Goal: Task Accomplishment & Management: Manage account settings

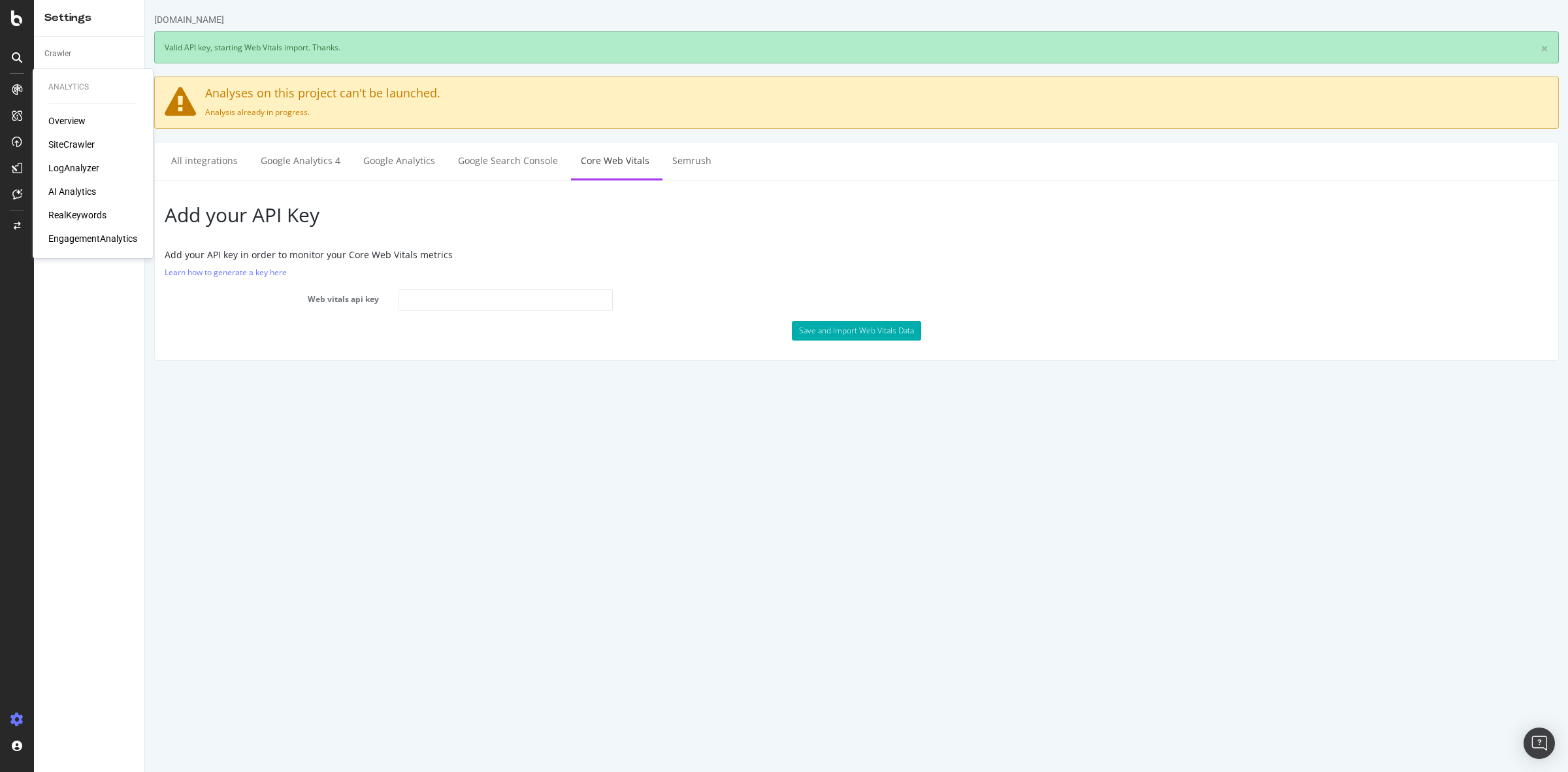
click at [14, 85] on icon at bounding box center [17, 90] width 11 height 11
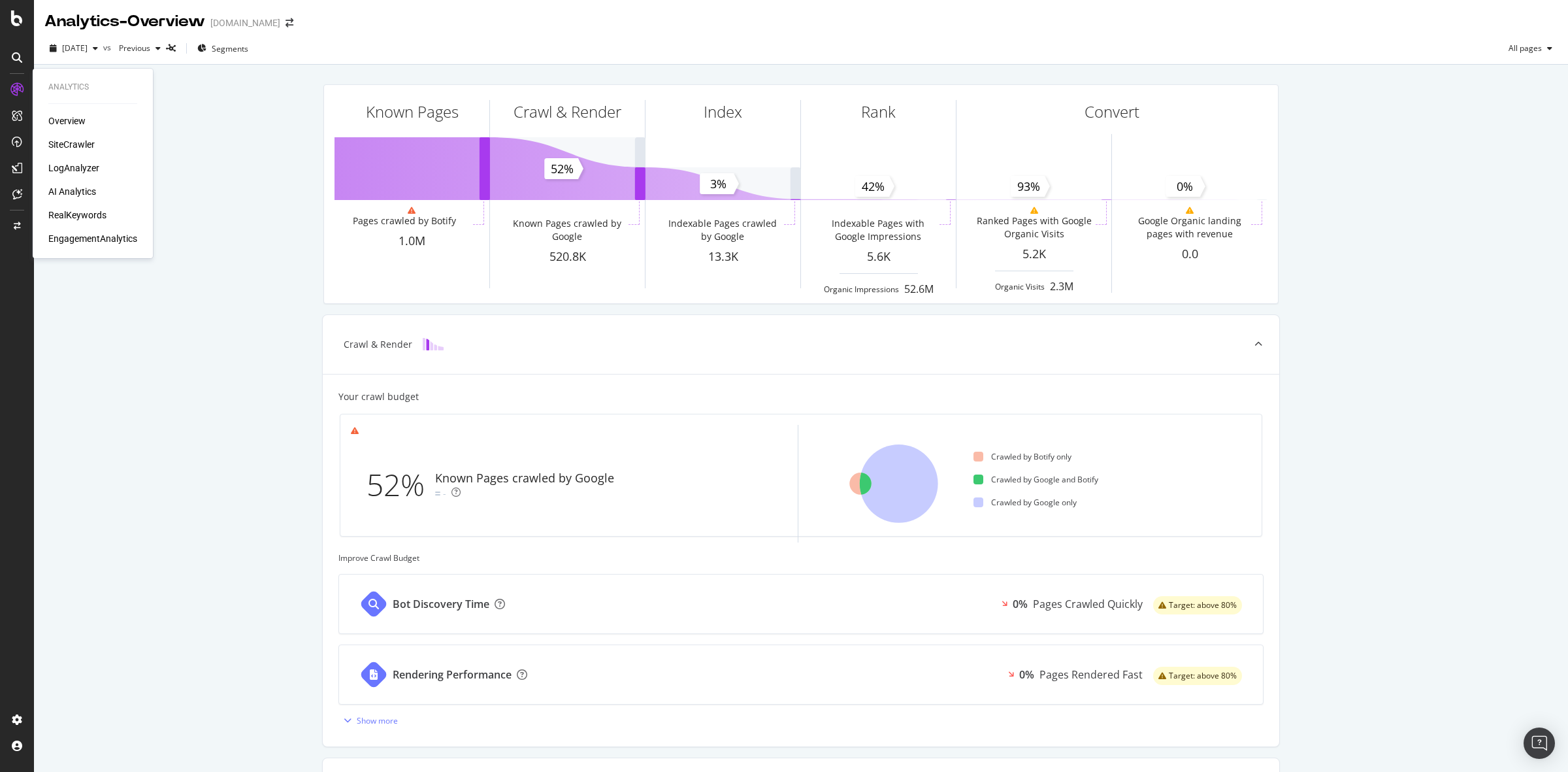
click at [62, 119] on div "Overview" at bounding box center [67, 121] width 37 height 13
click at [53, 138] on div "SiteCrawler" at bounding box center [72, 144] width 47 height 13
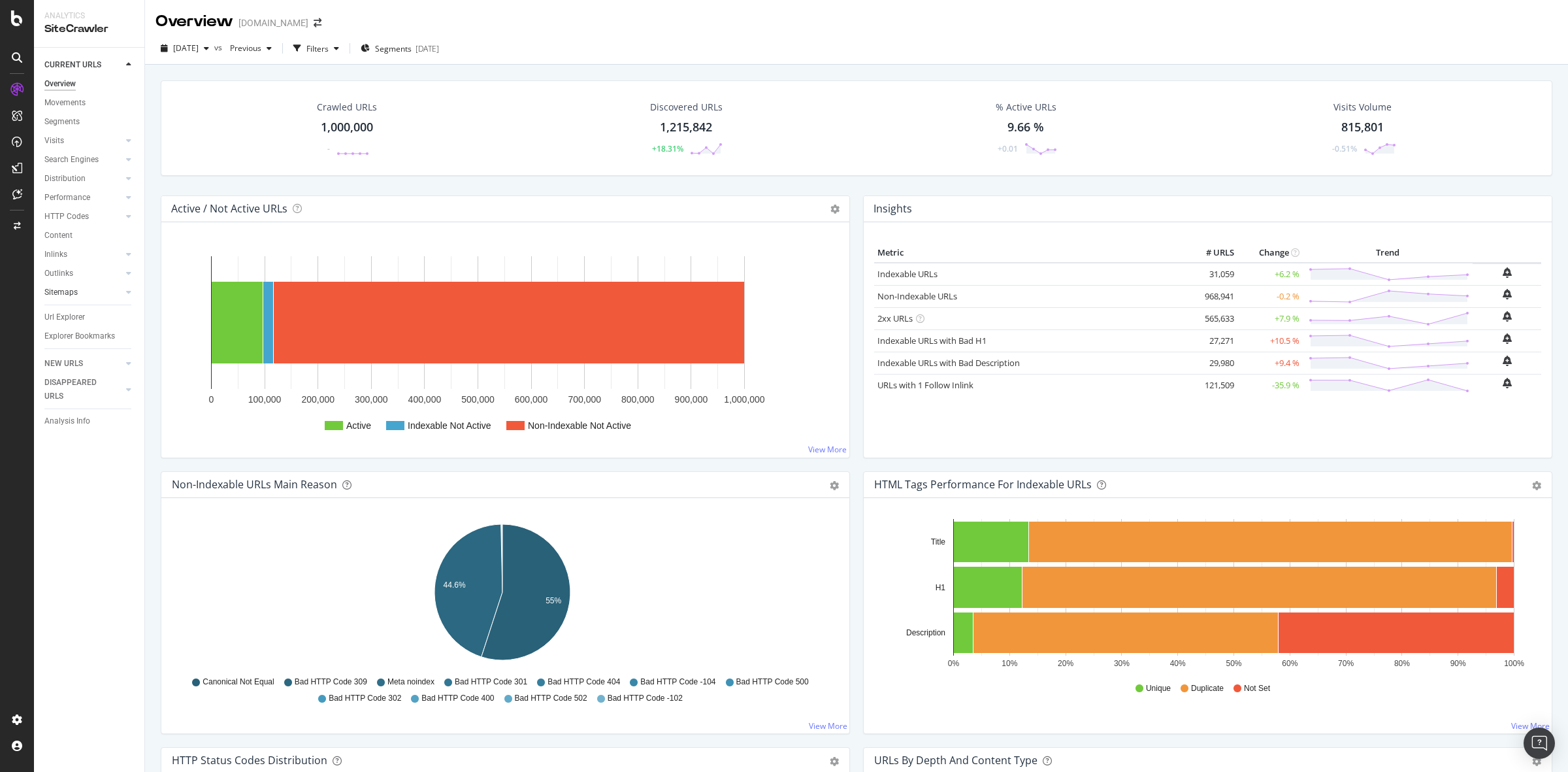
click at [116, 293] on div at bounding box center [116, 292] width 13 height 13
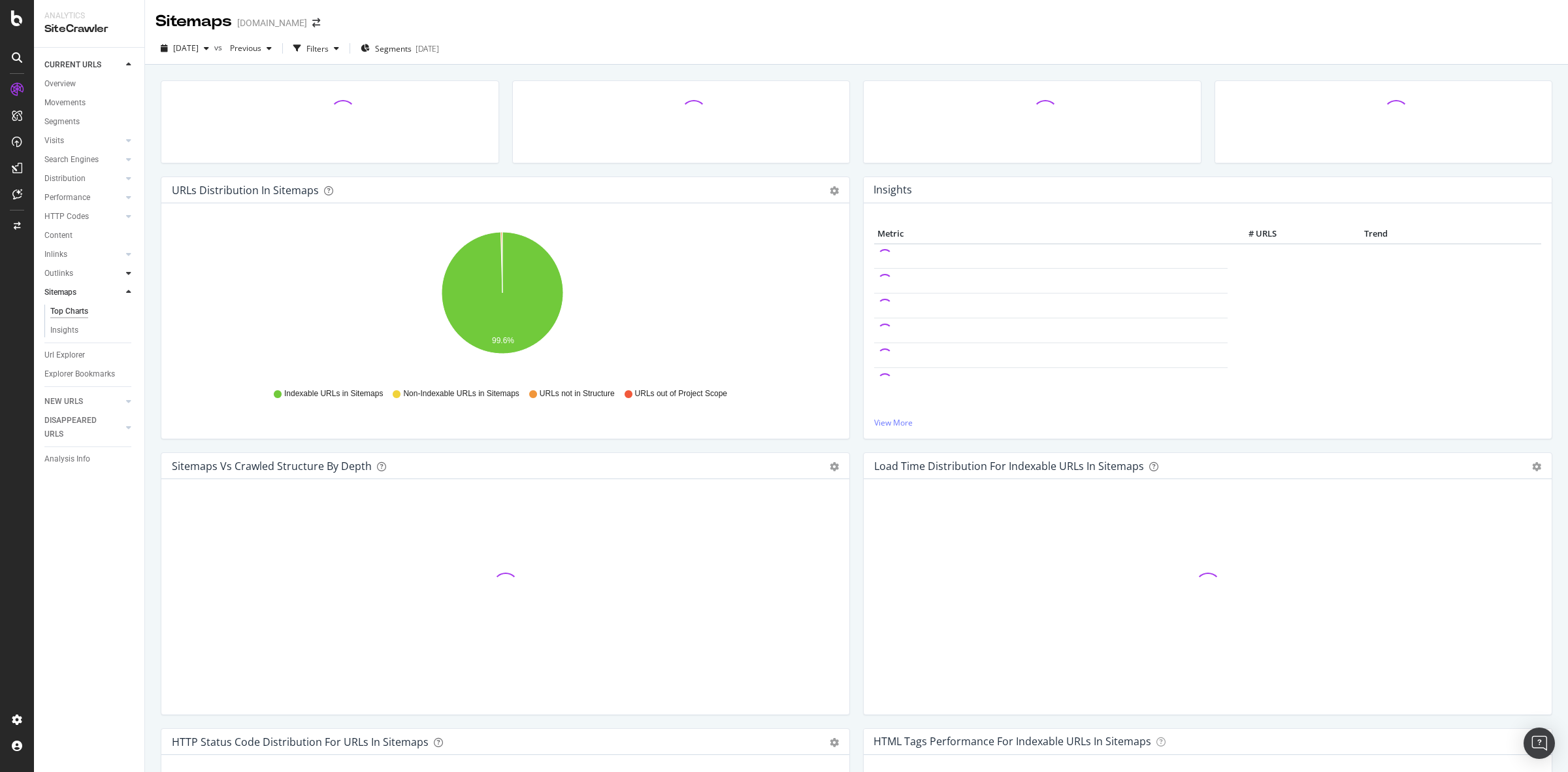
click at [124, 273] on div at bounding box center [129, 273] width 13 height 13
click at [124, 249] on div at bounding box center [129, 254] width 13 height 13
click at [126, 232] on div at bounding box center [129, 235] width 13 height 13
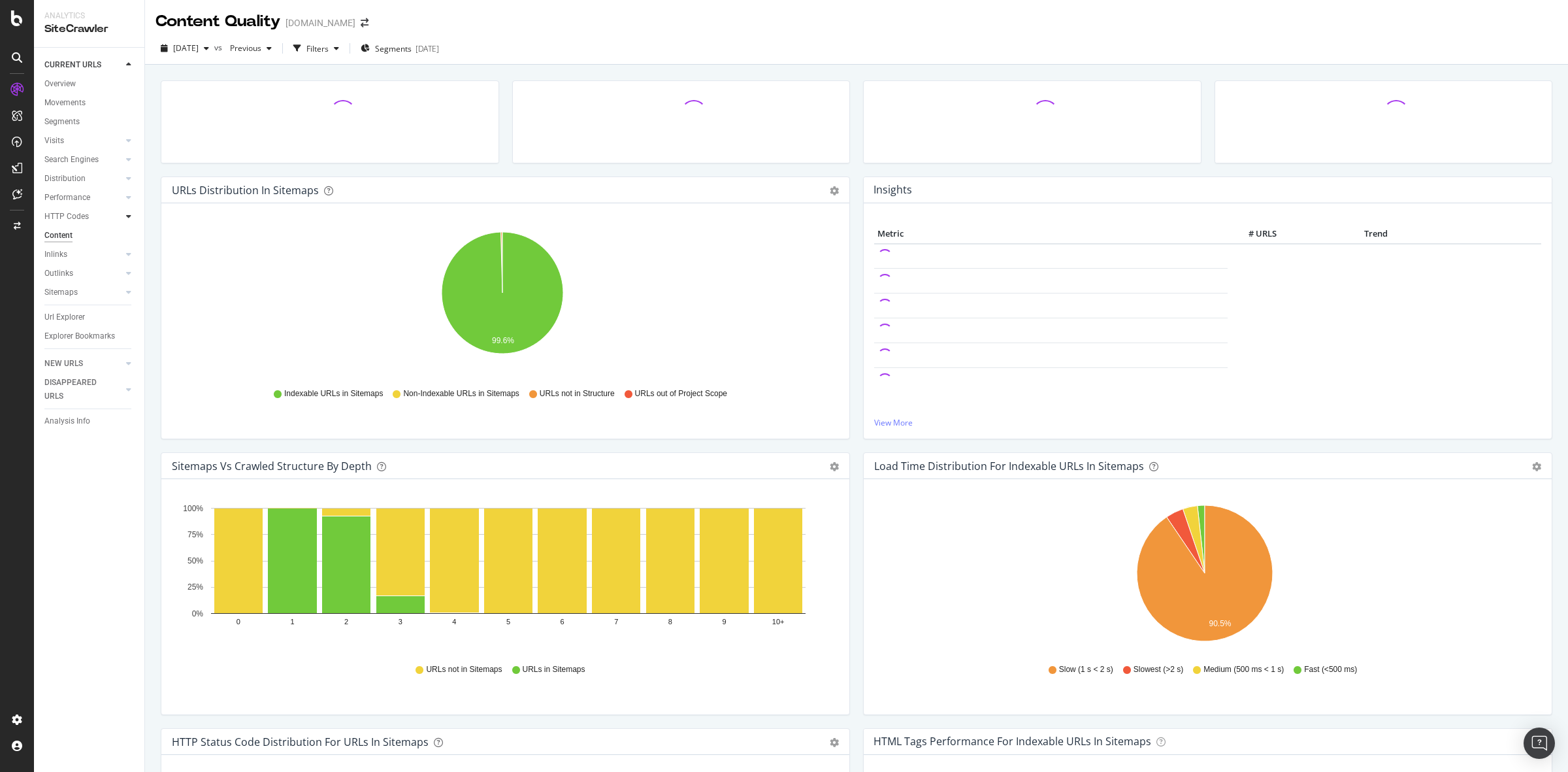
click at [126, 210] on div at bounding box center [129, 216] width 13 height 13
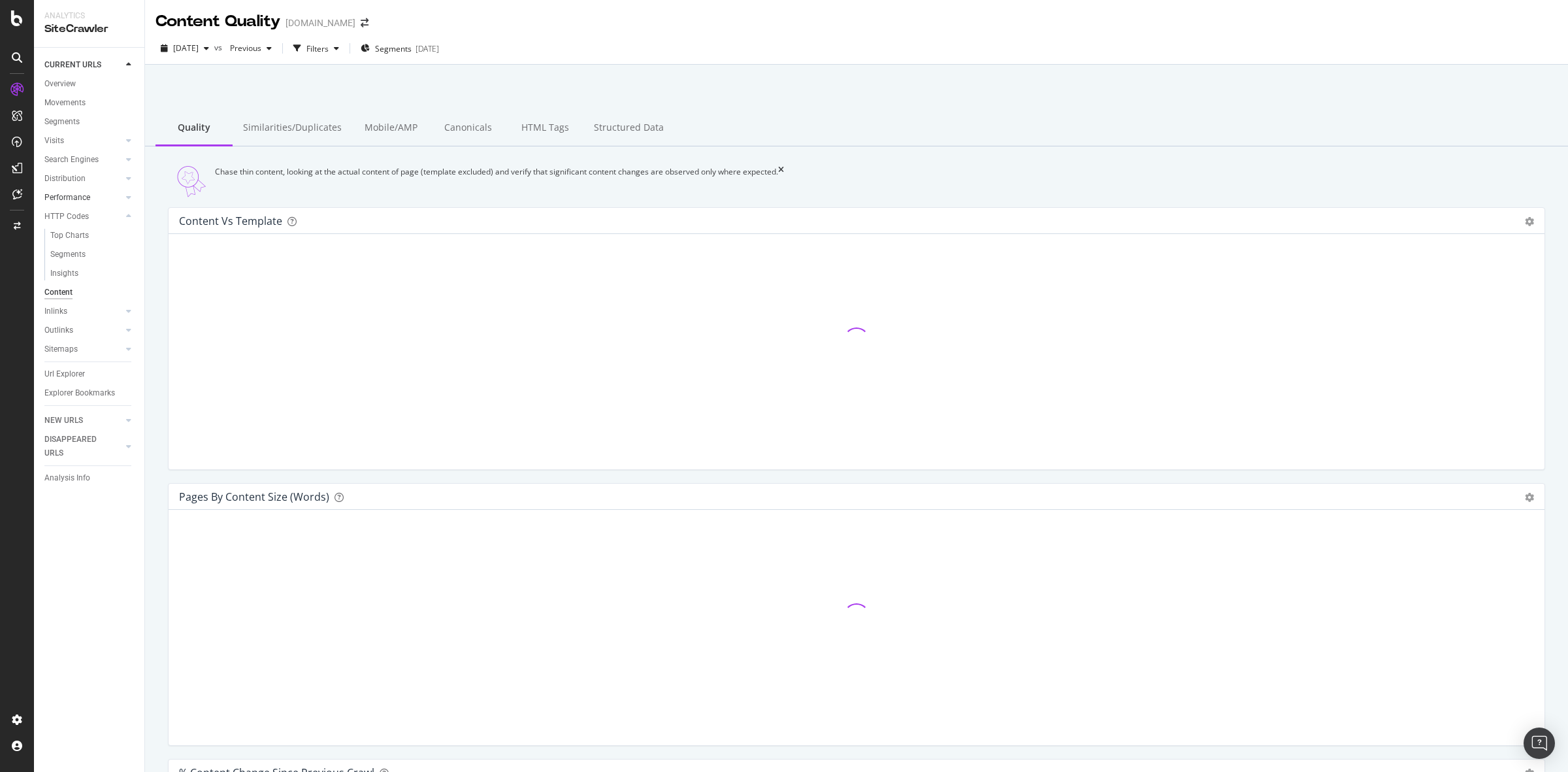
click at [119, 192] on div at bounding box center [116, 197] width 13 height 13
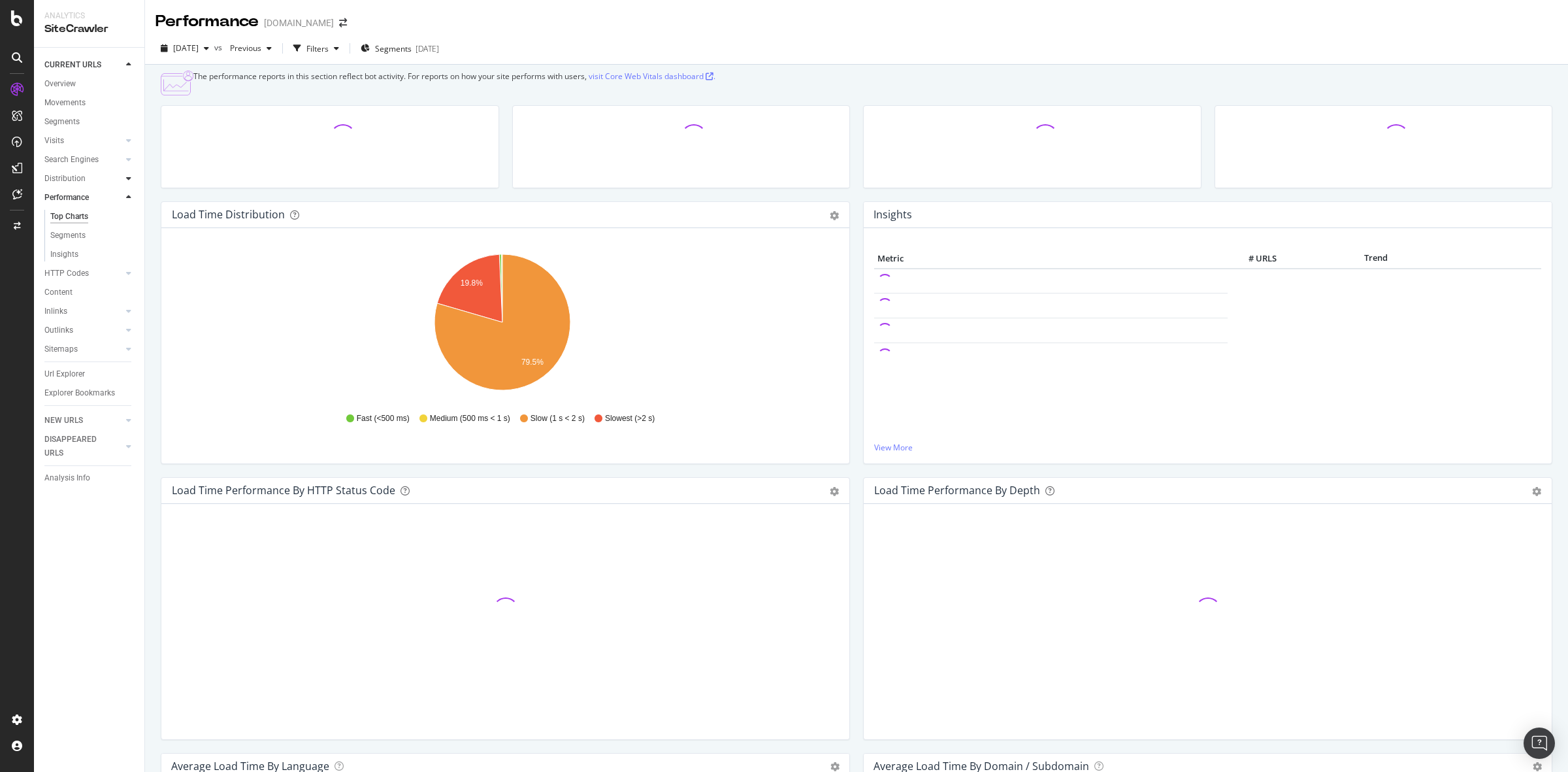
click at [129, 174] on icon at bounding box center [129, 178] width 5 height 8
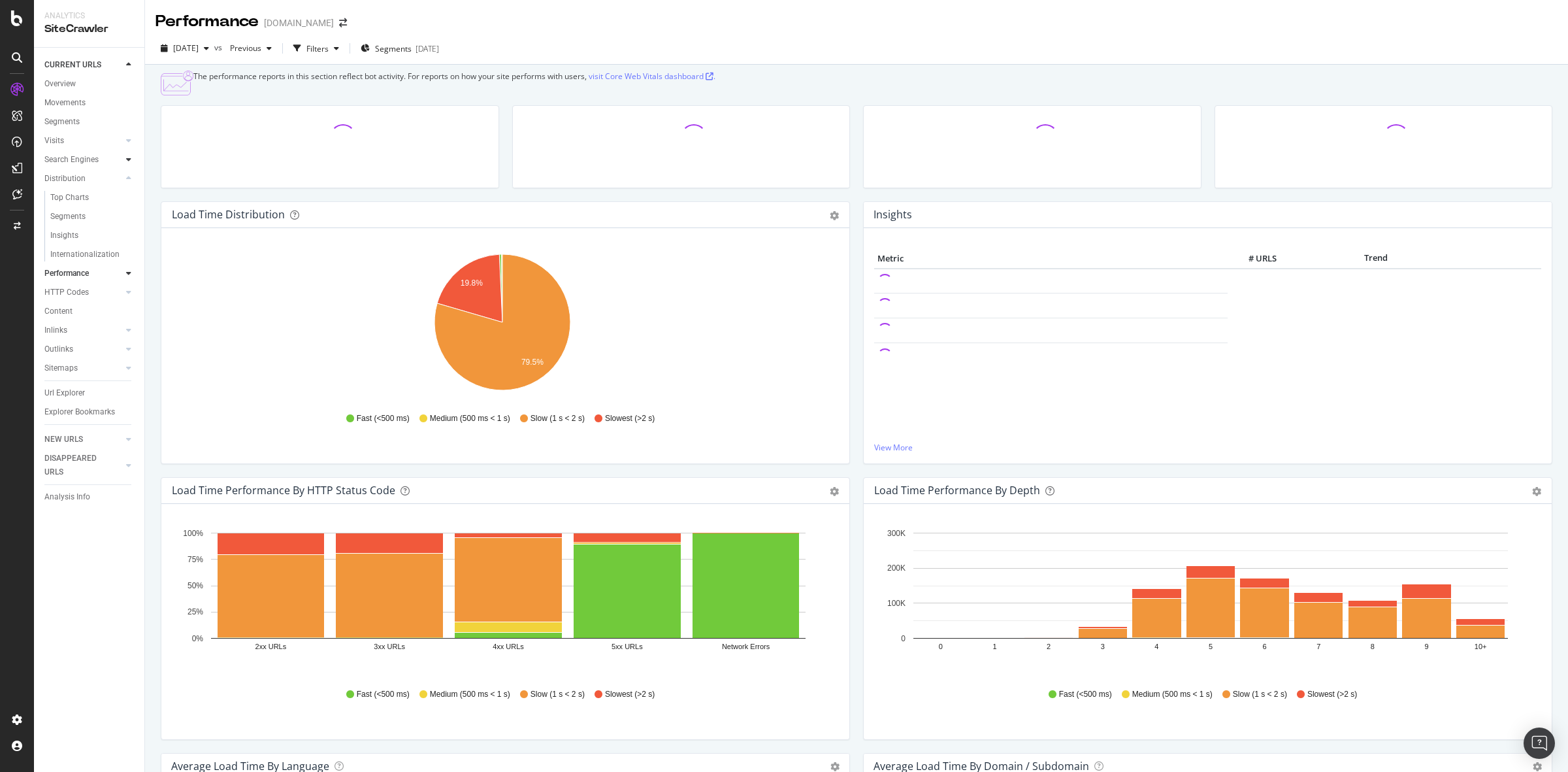
click at [128, 164] on div at bounding box center [129, 160] width 13 height 13
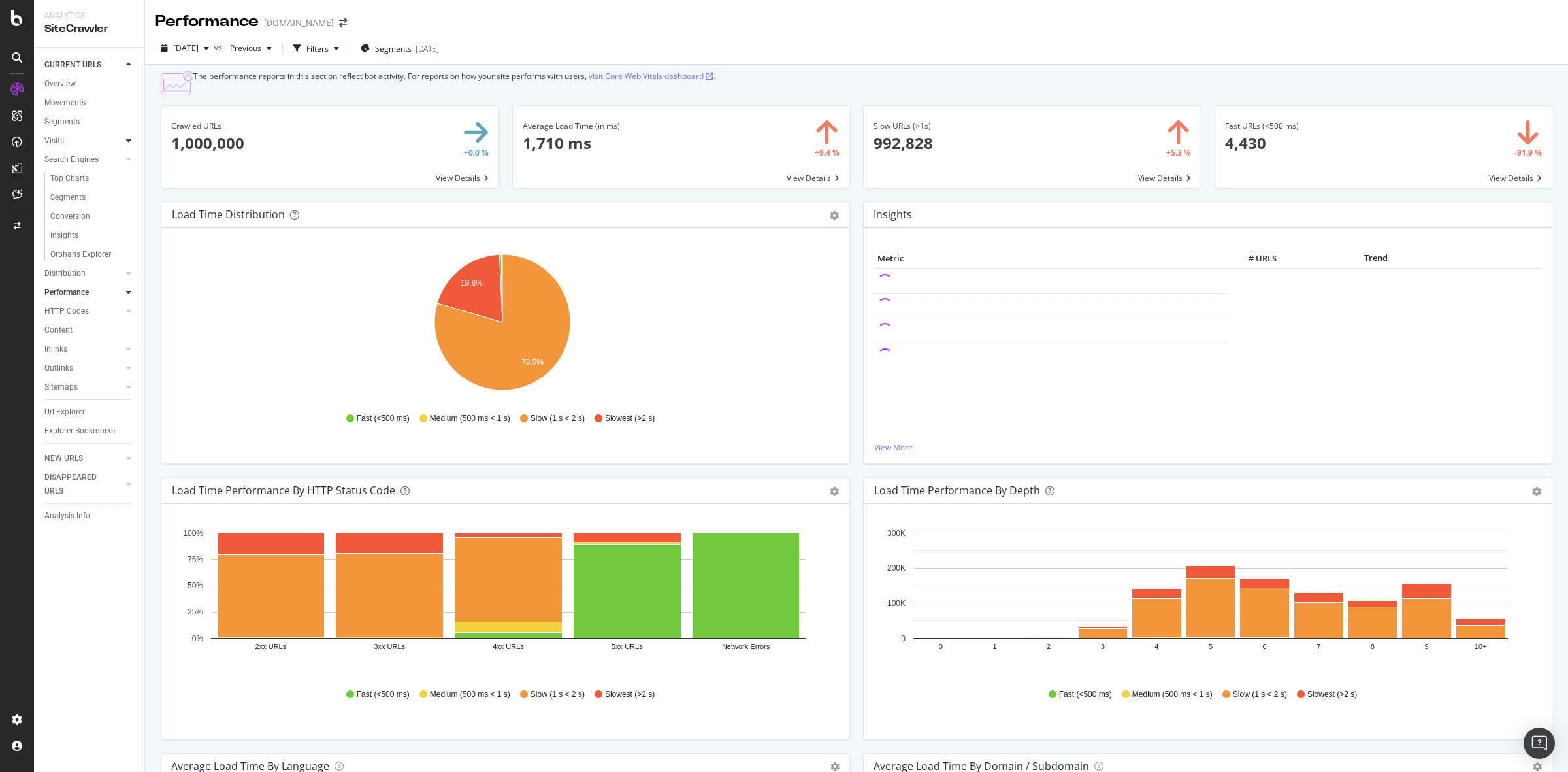
click at [134, 138] on div at bounding box center [129, 140] width 13 height 13
click at [56, 80] on div "Overview" at bounding box center [60, 84] width 31 height 14
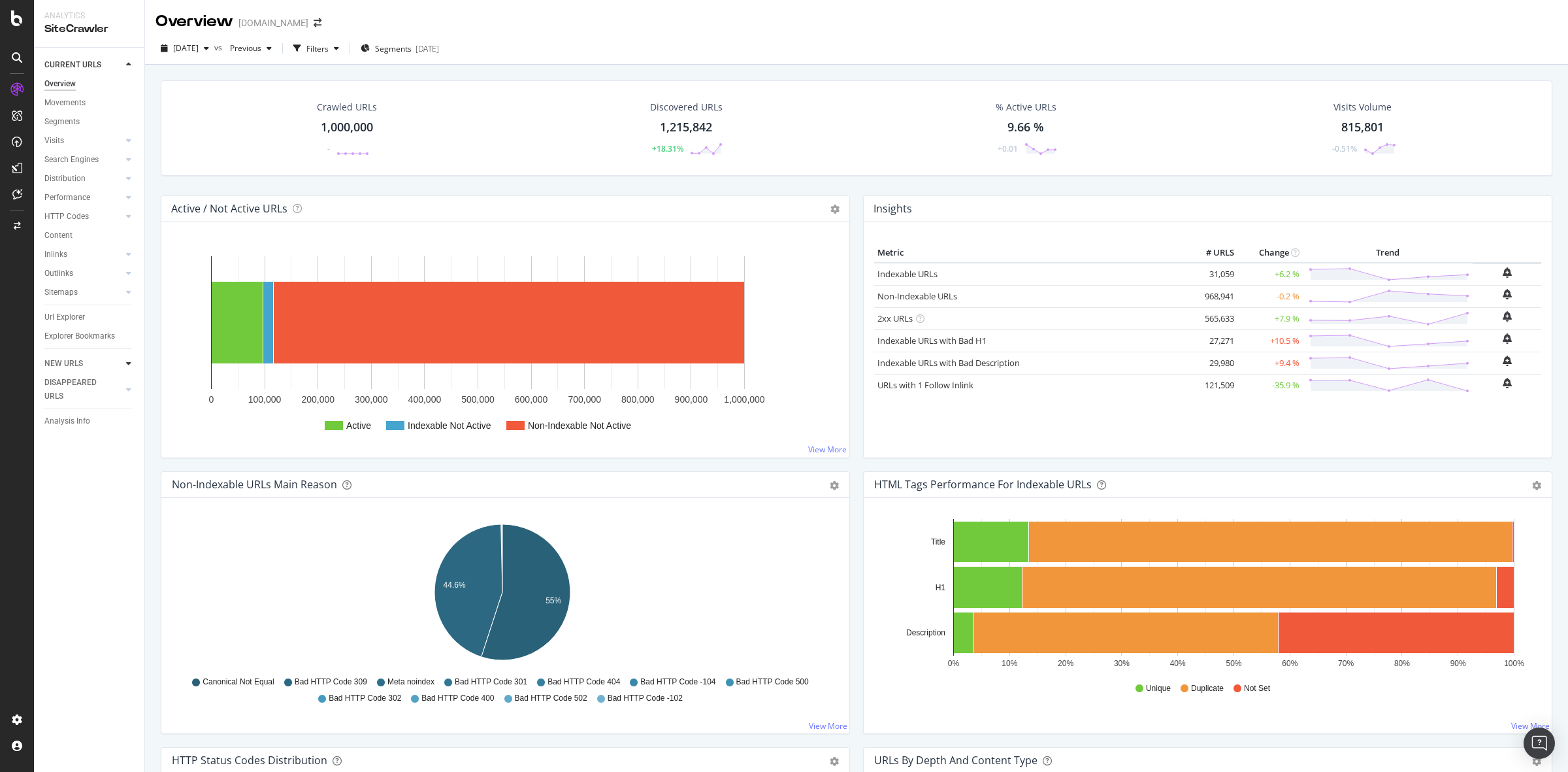
click at [129, 360] on icon at bounding box center [129, 364] width 5 height 8
click at [124, 370] on div at bounding box center [129, 370] width 13 height 13
click at [119, 226] on div at bounding box center [116, 230] width 13 height 13
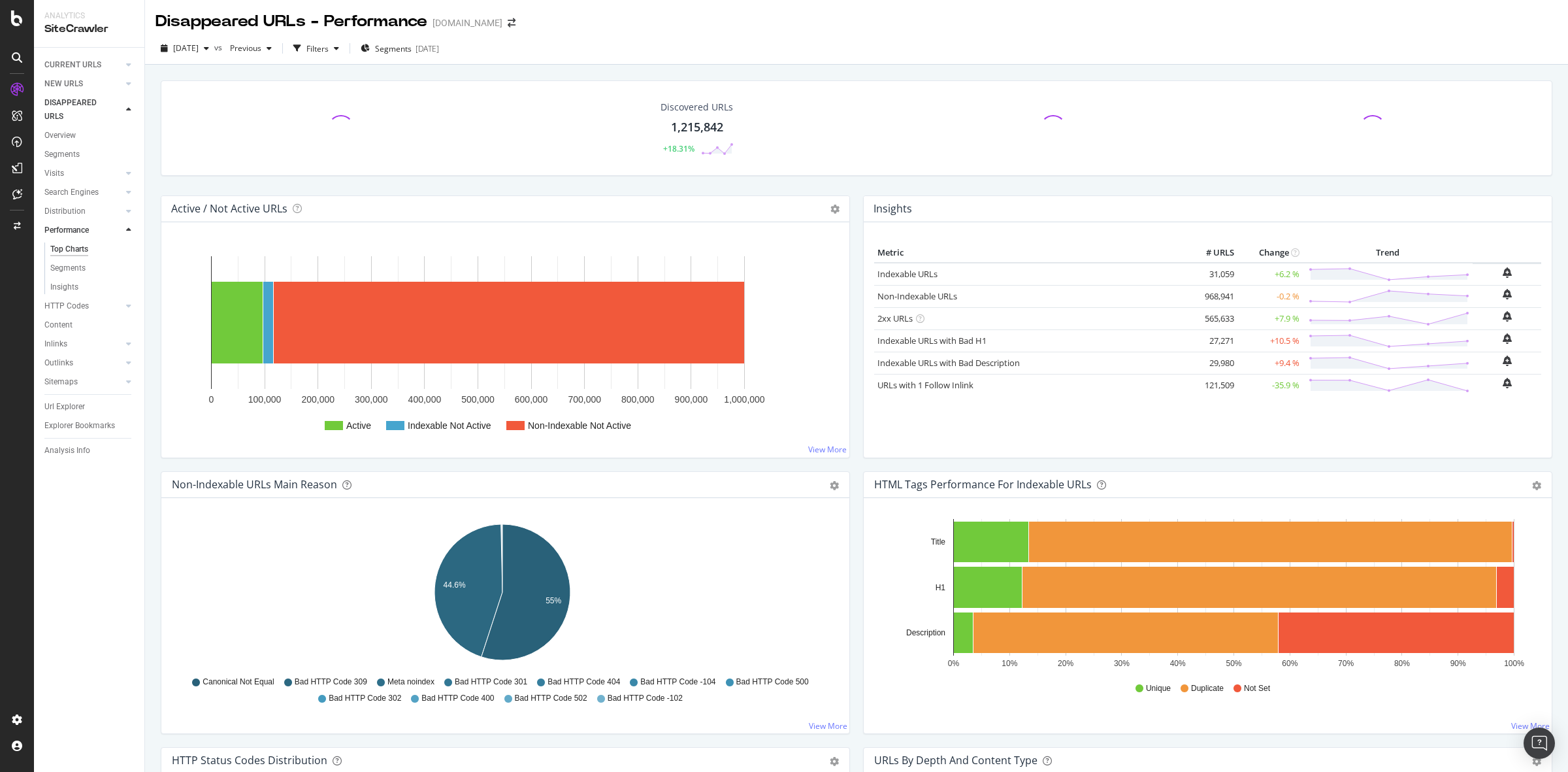
click at [133, 237] on div "Performance" at bounding box center [94, 230] width 100 height 19
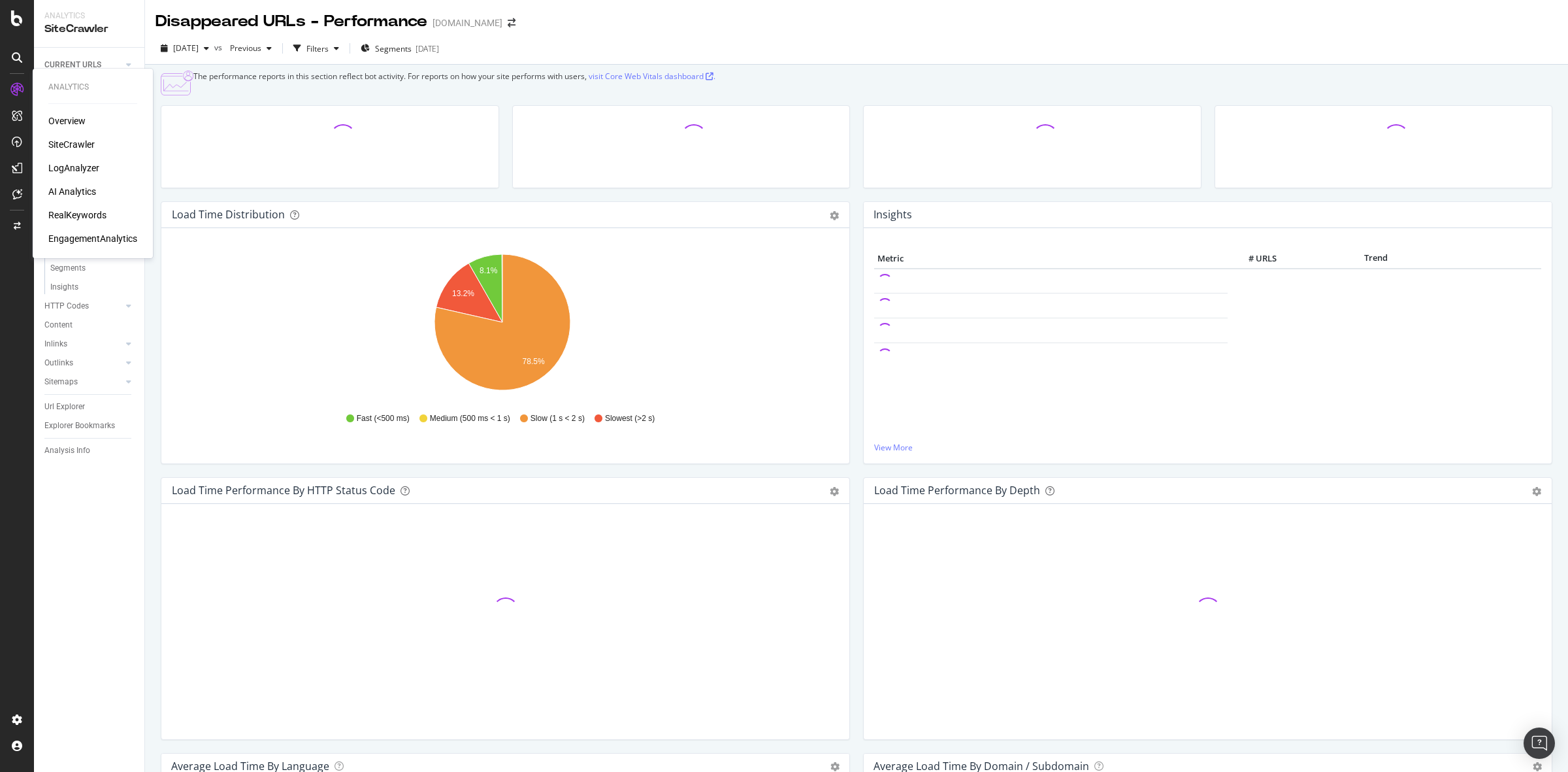
click at [76, 164] on div "LogAnalyzer" at bounding box center [74, 168] width 51 height 13
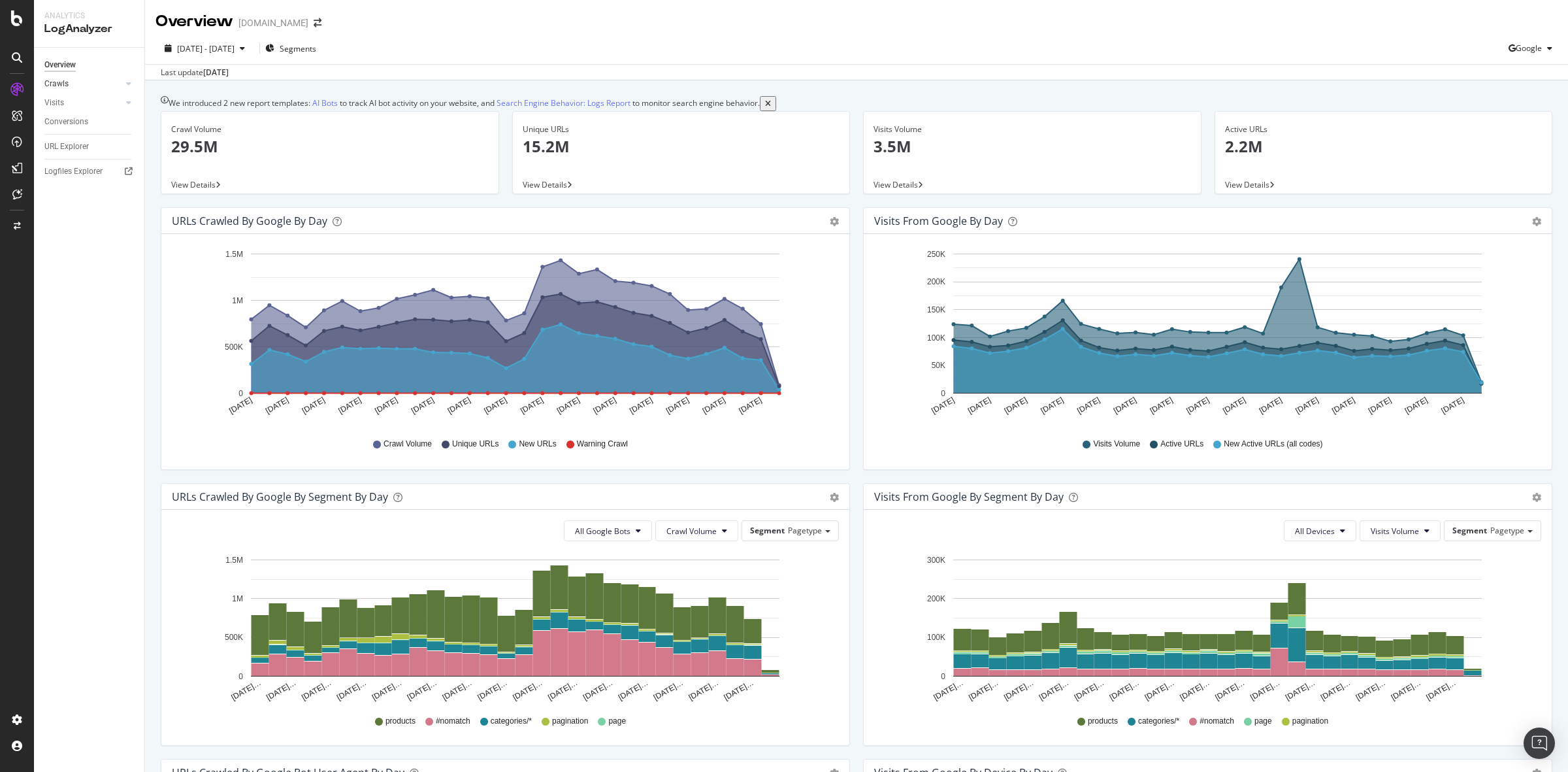
click at [114, 86] on div at bounding box center [116, 84] width 13 height 13
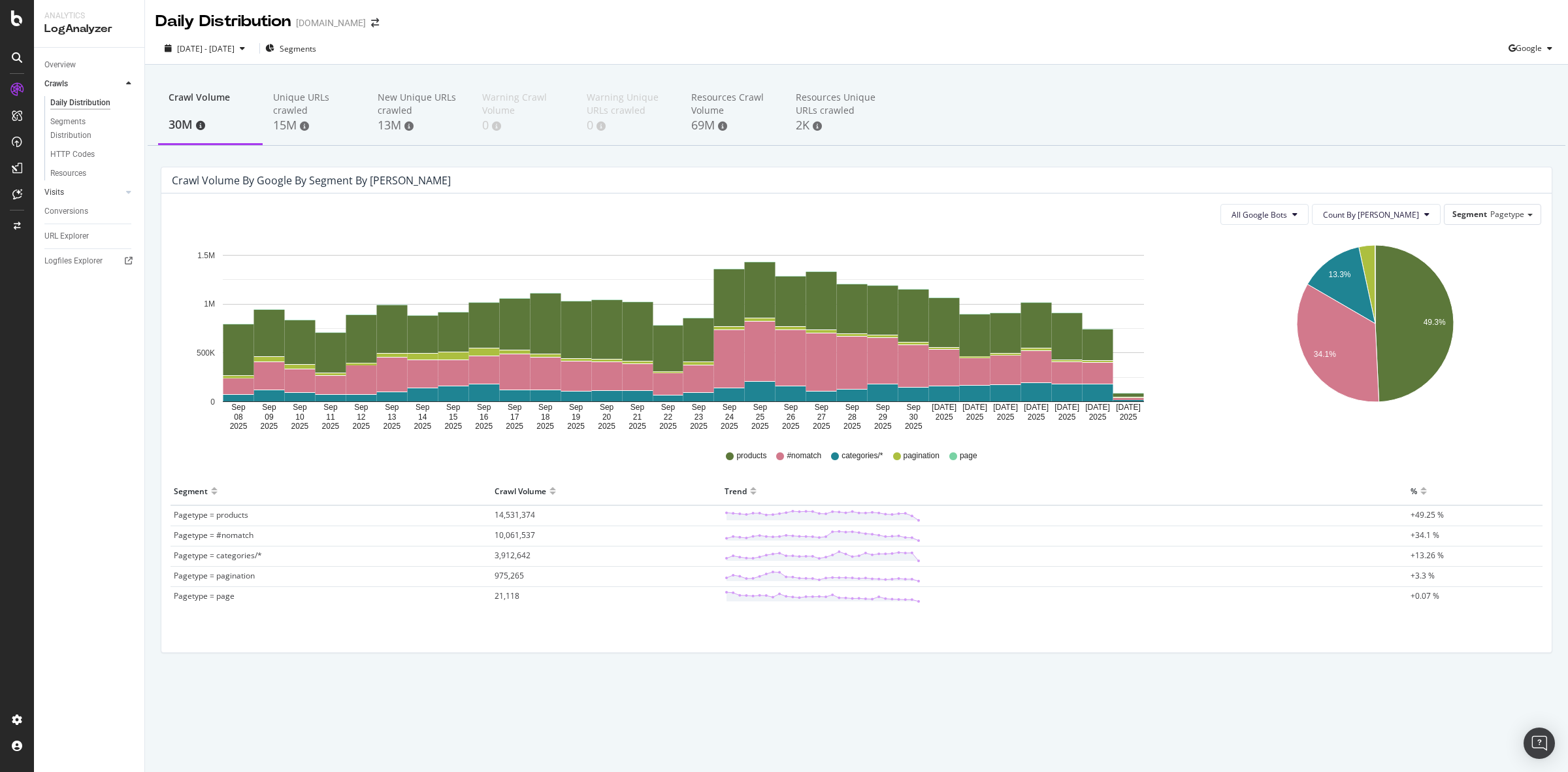
click at [120, 187] on div at bounding box center [116, 192] width 13 height 13
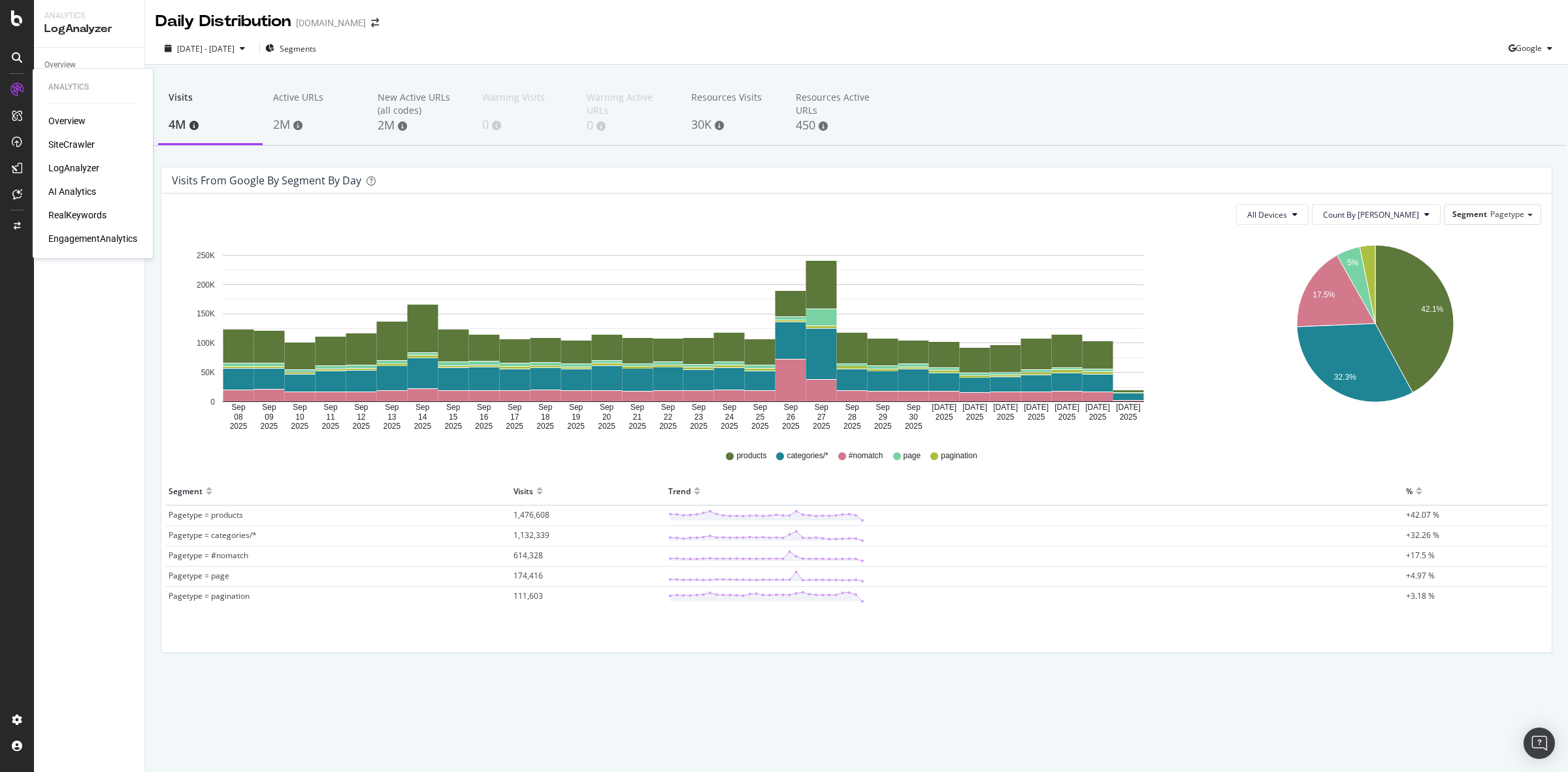
click at [86, 239] on div "EngagementAnalytics" at bounding box center [93, 239] width 89 height 13
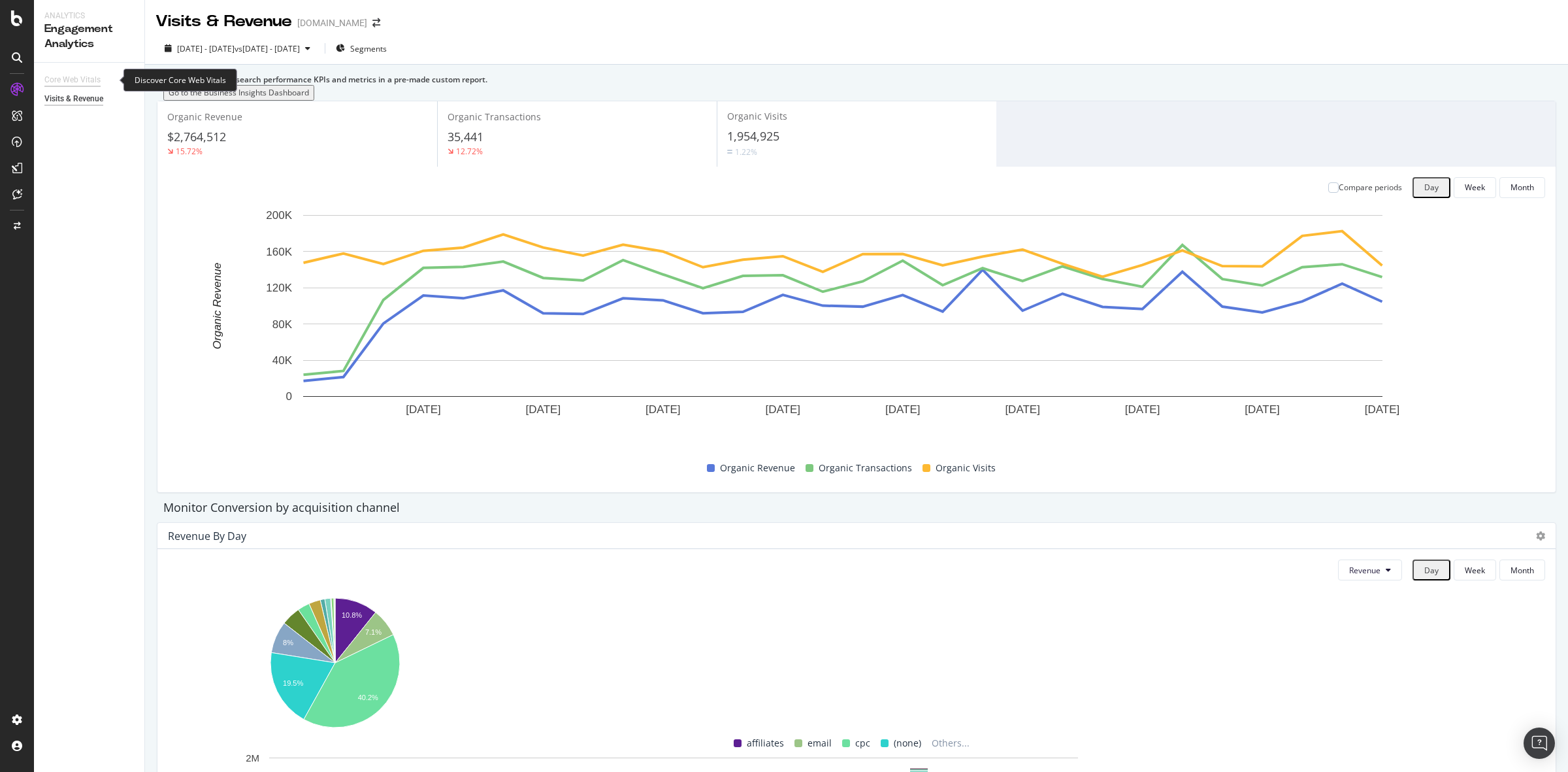
click at [70, 77] on div "Core Web Vitals" at bounding box center [72, 80] width 56 height 14
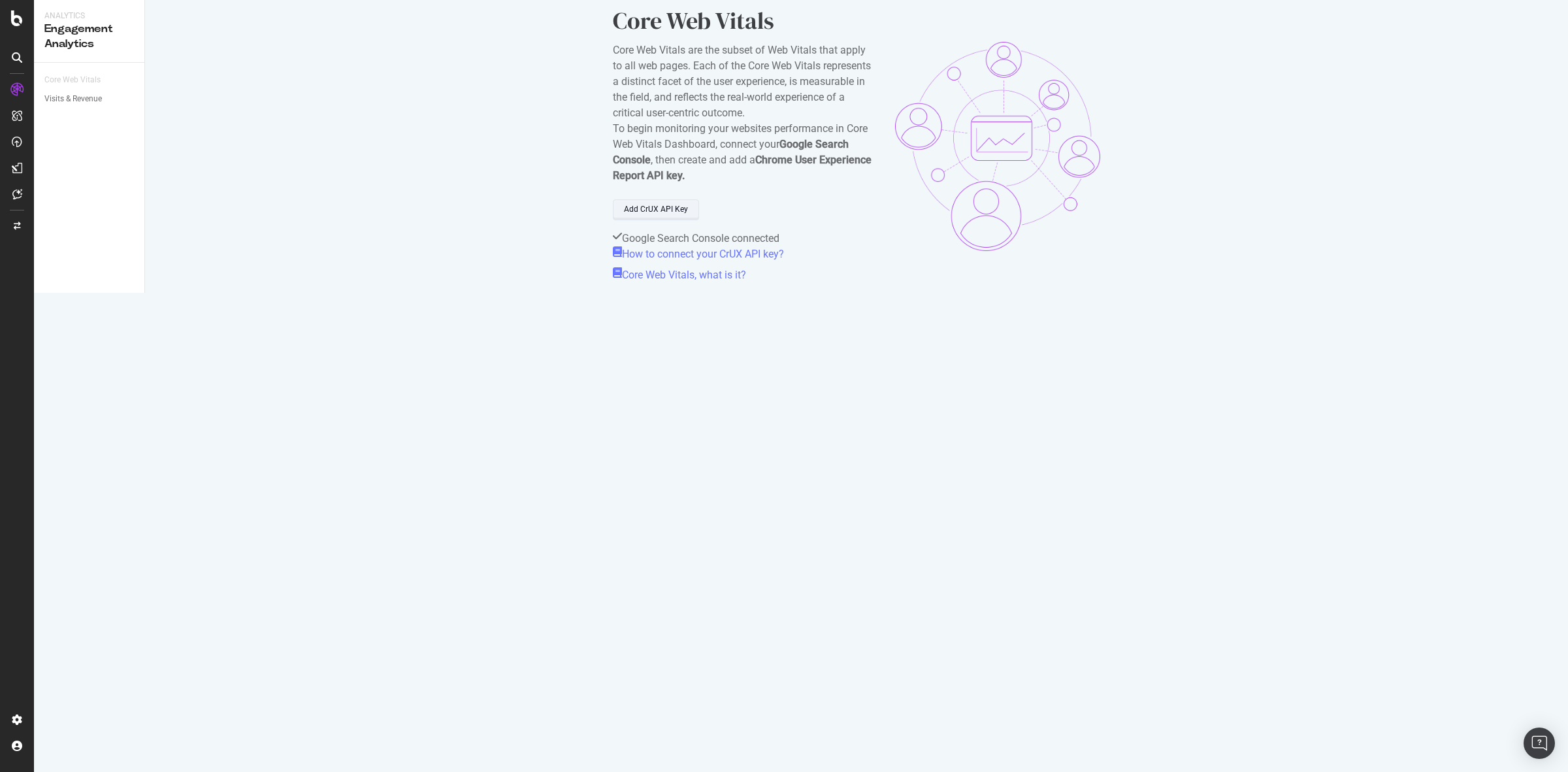
click at [654, 215] on div "Add CrUX API Key" at bounding box center [656, 209] width 64 height 11
click at [677, 215] on div "Add CrUX API Key" at bounding box center [656, 209] width 64 height 11
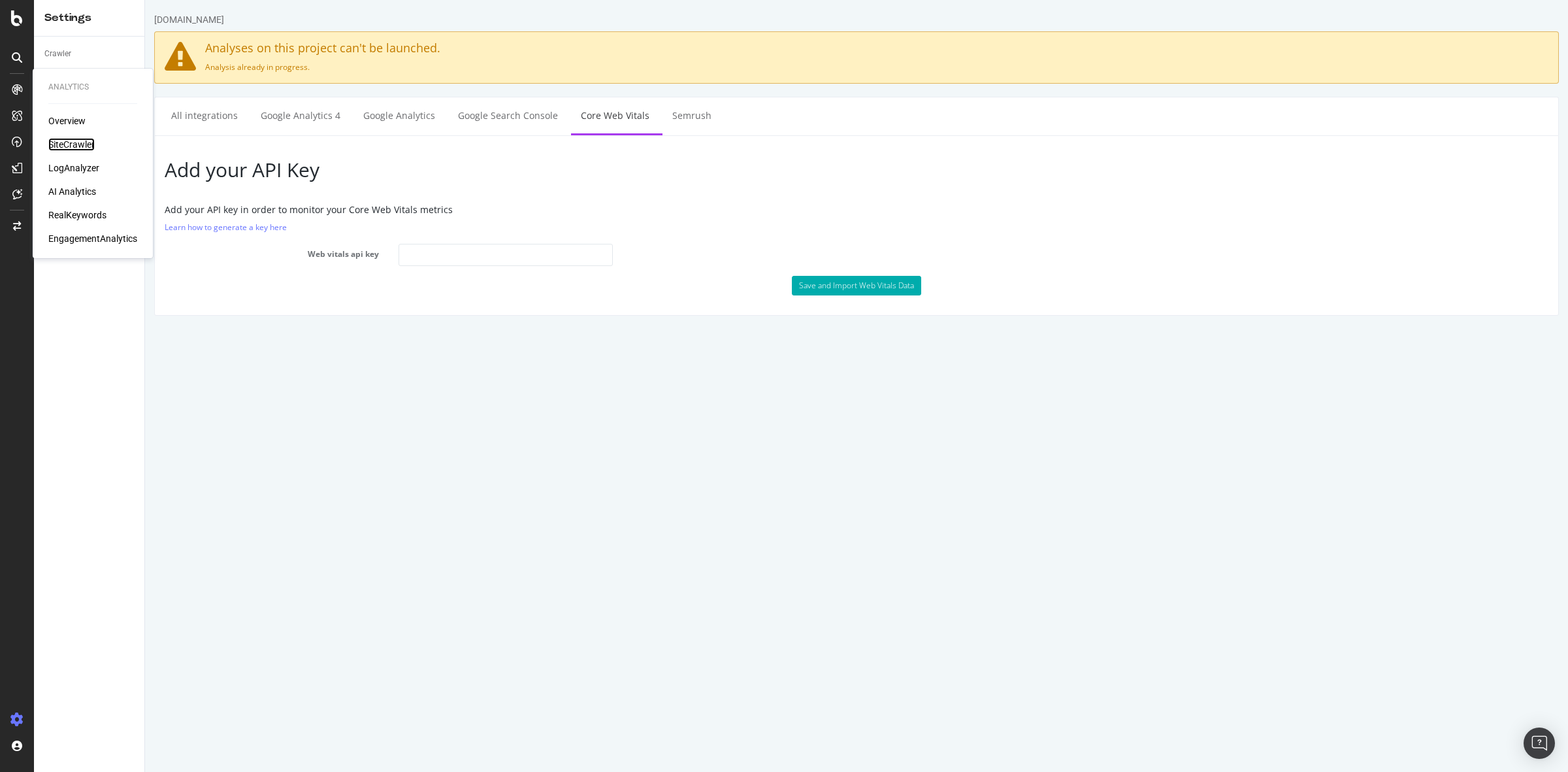
click at [72, 147] on div "SiteCrawler" at bounding box center [72, 144] width 47 height 13
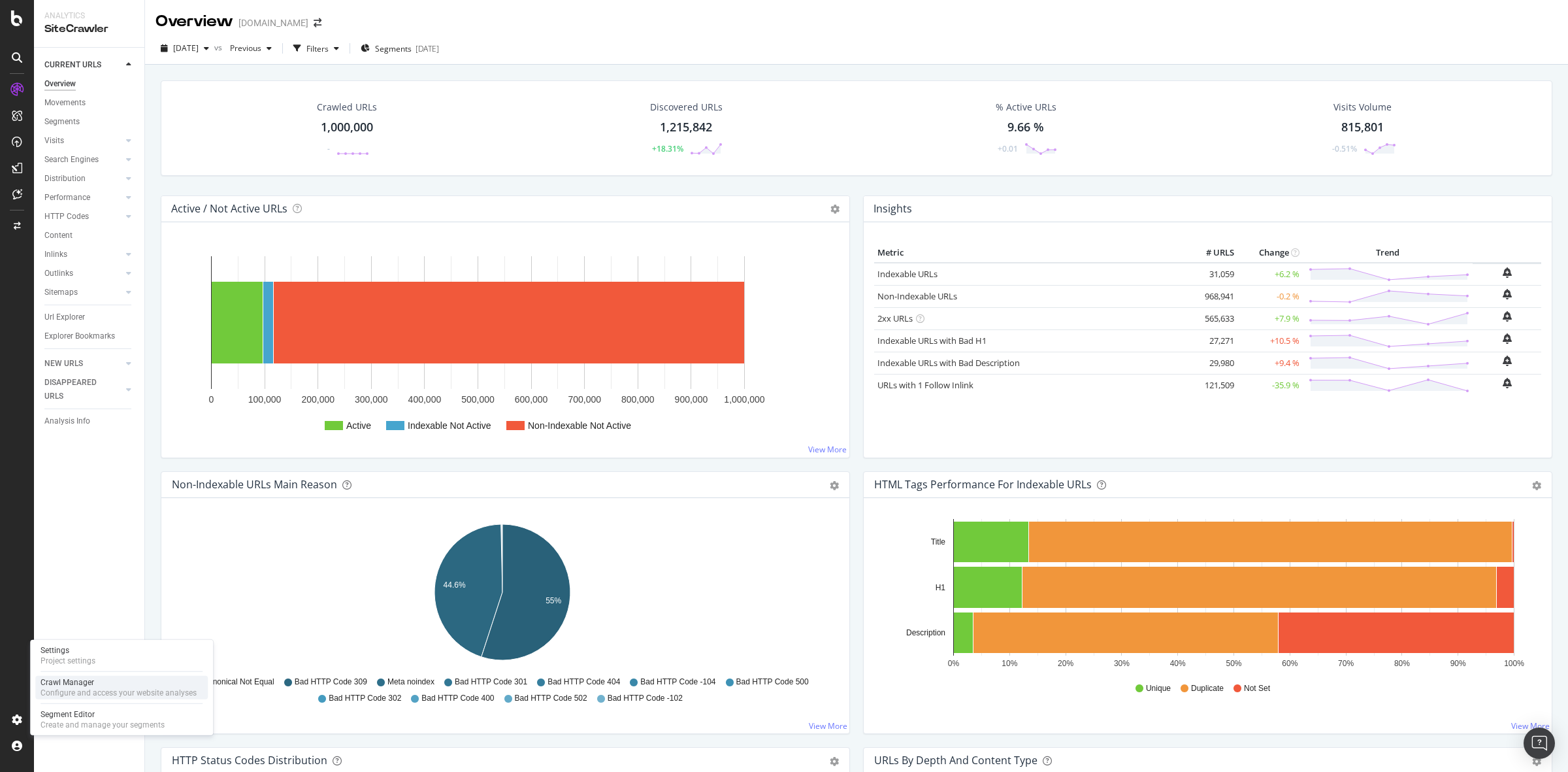
click at [130, 684] on div "Crawl Manager" at bounding box center [118, 682] width 156 height 11
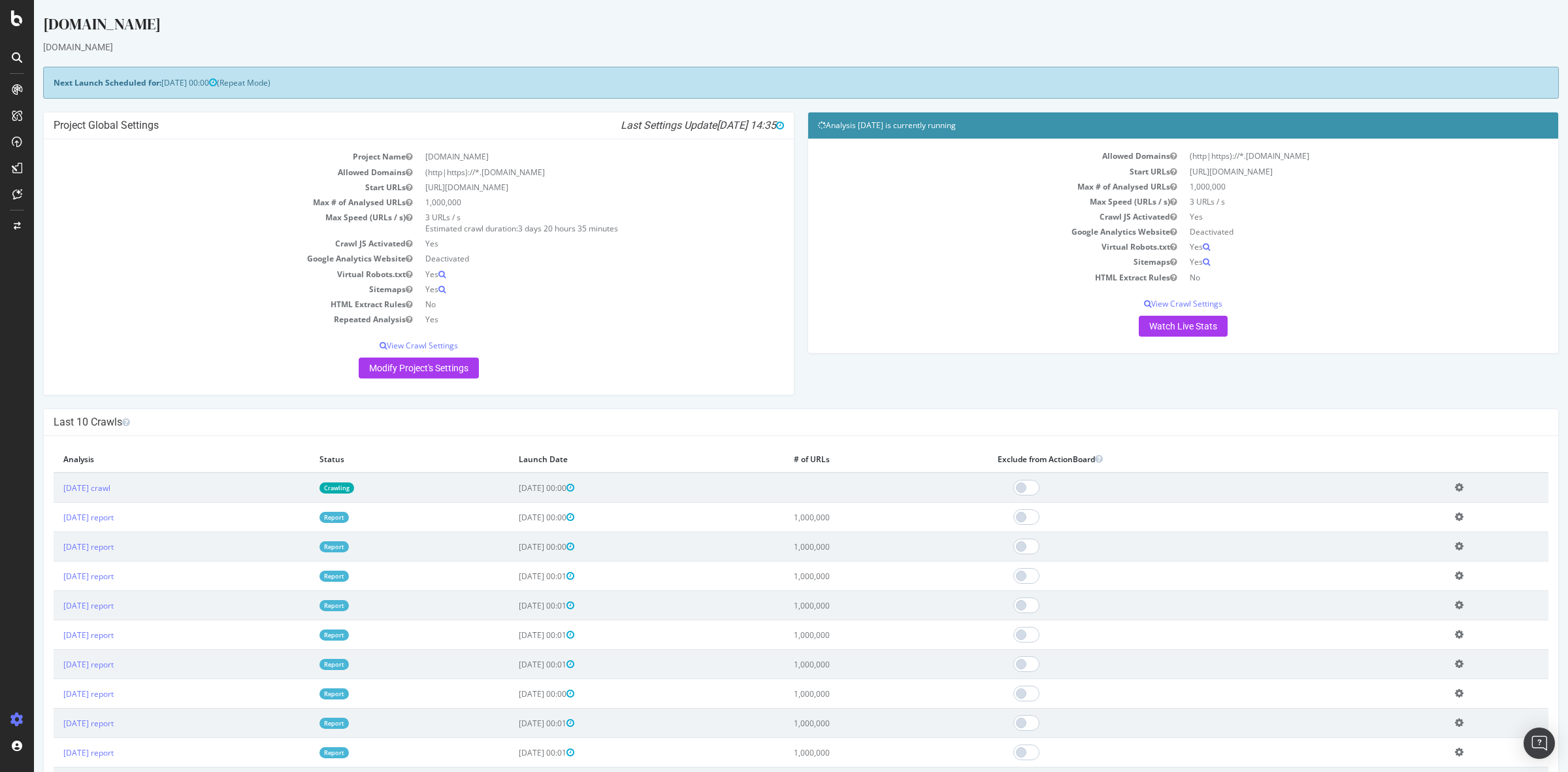
click at [1069, 399] on div "Project Global Settings Last Settings Update 2025-10-07 14:35 Project Name debe…" at bounding box center [801, 260] width 1529 height 297
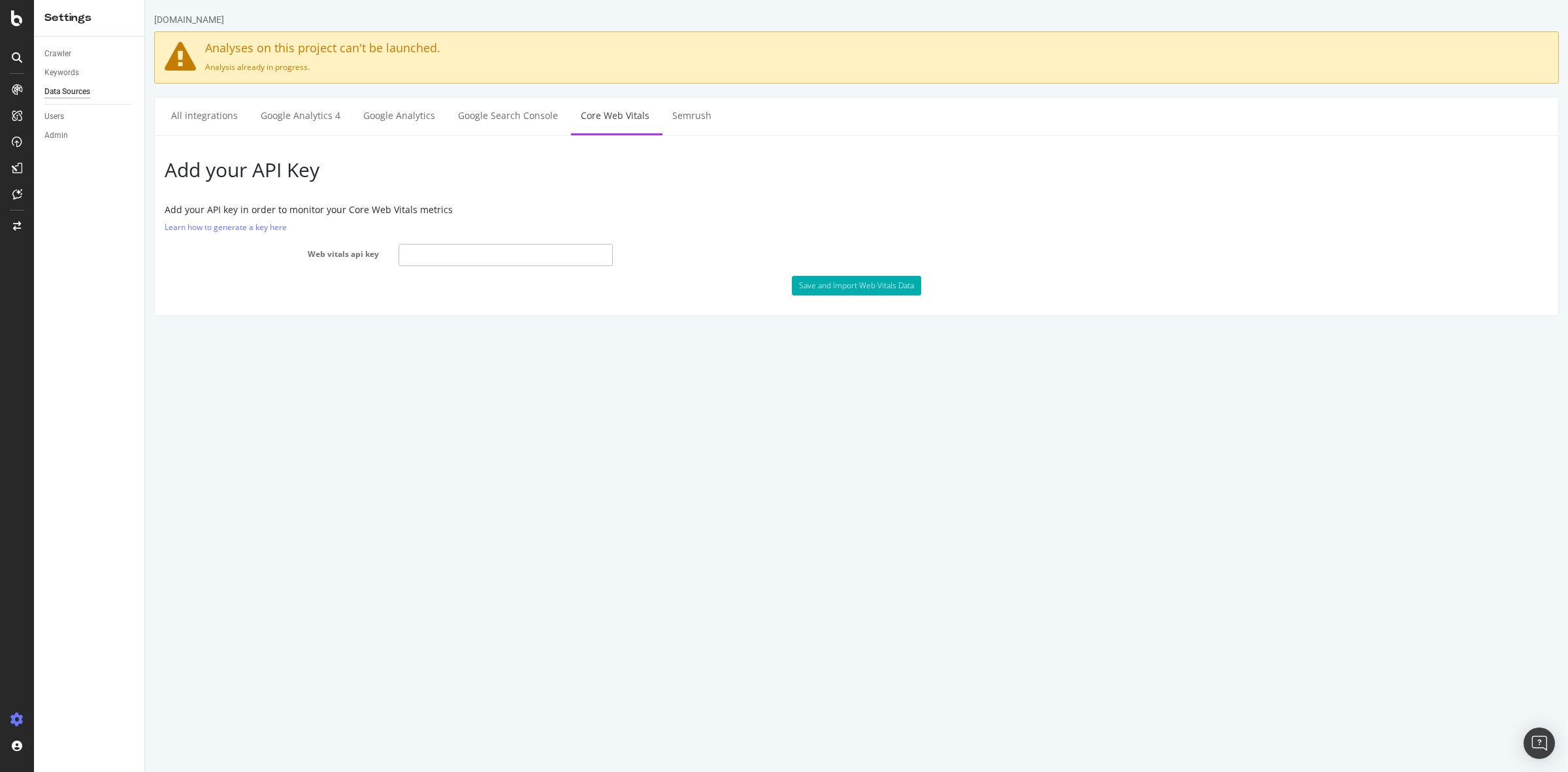
click at [570, 261] on input "text" at bounding box center [506, 255] width 214 height 22
paste input "AIzaSyA_49ZZYe6U5dME8prGOdOWpXEgyhN6bOU"
type input "AIzaSyA_49ZZYe6U5dME8prGOdOWpXEgyhN6bOU"
click at [853, 287] on button "Save and Import Web Vitals Data" at bounding box center [856, 285] width 130 height 19
